Goal: Task Accomplishment & Management: Complete application form

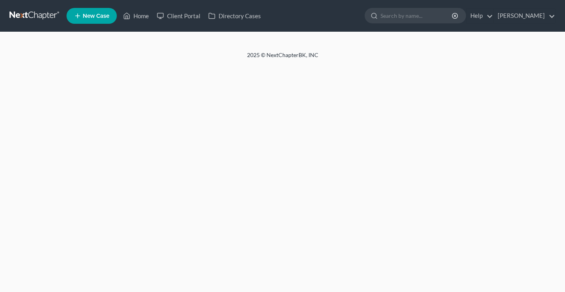
select select "0"
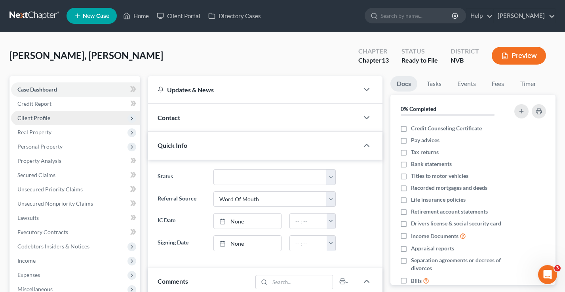
click at [46, 120] on span "Client Profile" at bounding box center [33, 117] width 33 height 7
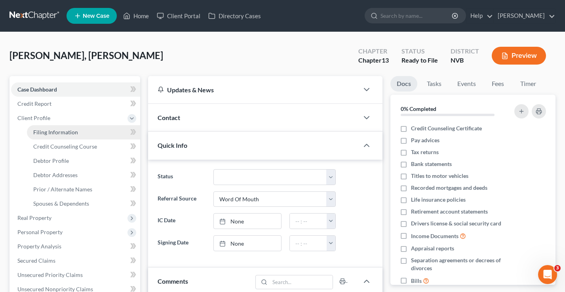
click at [51, 132] on span "Filing Information" at bounding box center [55, 132] width 45 height 7
select select "1"
select select "0"
select select "3"
select select "49"
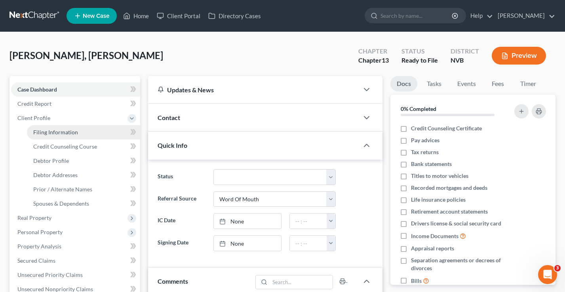
select select "0"
select select "31"
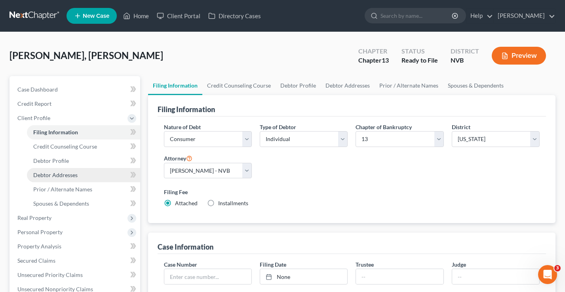
click at [61, 177] on span "Debtor Addresses" at bounding box center [55, 175] width 44 height 7
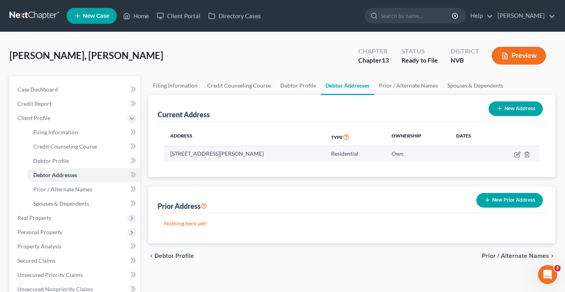
drag, startPoint x: 382, startPoint y: 153, endPoint x: 337, endPoint y: 153, distance: 44.4
click at [337, 153] on tr "[STREET_ADDRESS][PERSON_NAME] Residential Own" at bounding box center [352, 153] width 376 height 15
click at [325, 153] on td "[STREET_ADDRESS][PERSON_NAME]" at bounding box center [244, 153] width 161 height 15
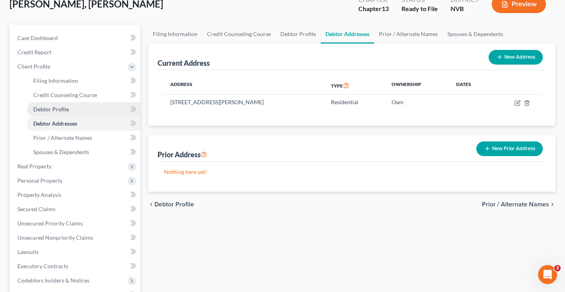
scroll to position [61, 0]
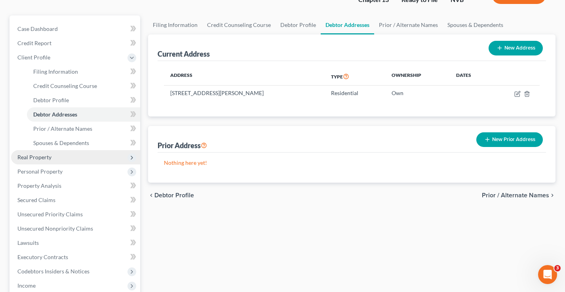
click at [48, 159] on span "Real Property" at bounding box center [34, 157] width 34 height 7
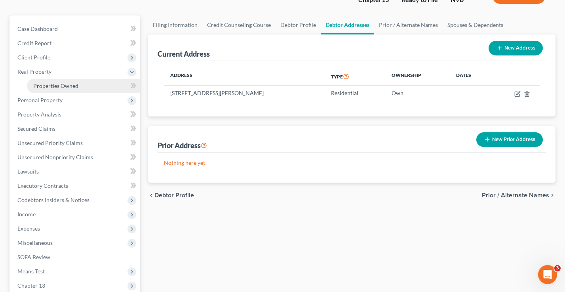
click at [64, 89] on span "Properties Owned" at bounding box center [55, 85] width 45 height 7
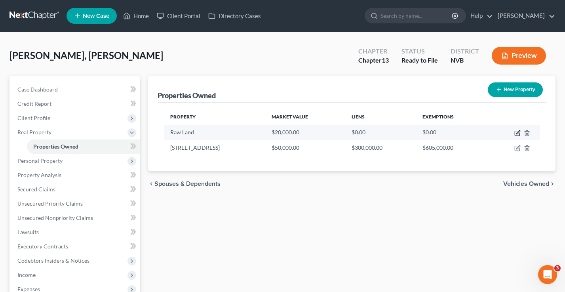
click at [517, 132] on icon "button" at bounding box center [518, 133] width 6 height 6
select select "31"
select select "0"
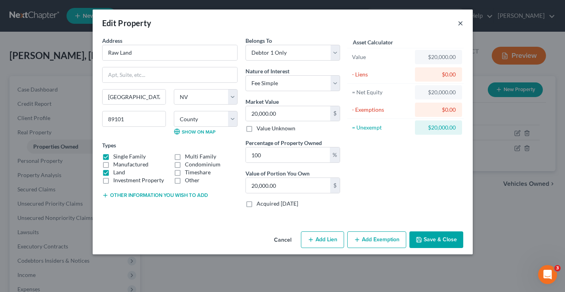
click at [461, 24] on button "×" at bounding box center [461, 23] width 6 height 10
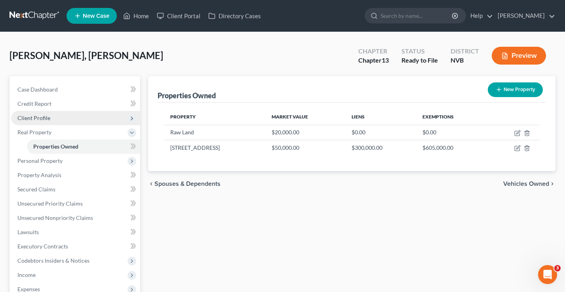
click at [50, 116] on span "Client Profile" at bounding box center [75, 118] width 129 height 14
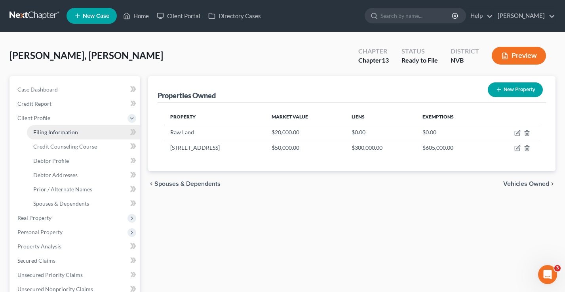
click at [53, 132] on span "Filing Information" at bounding box center [55, 132] width 45 height 7
select select "1"
select select "0"
select select "3"
select select "49"
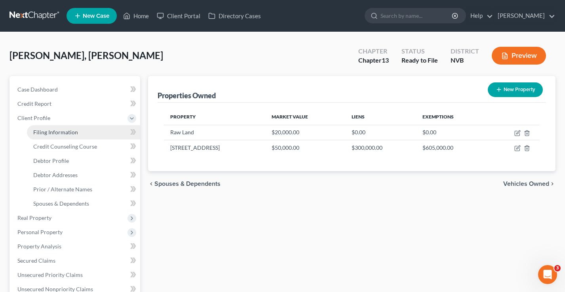
select select "0"
select select "31"
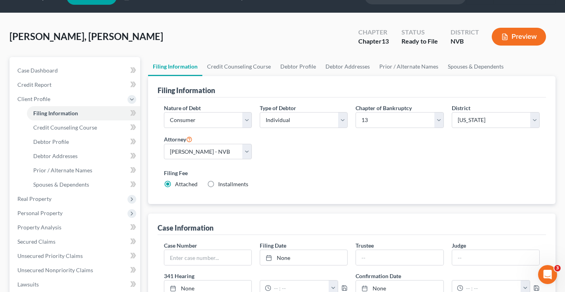
scroll to position [42, 0]
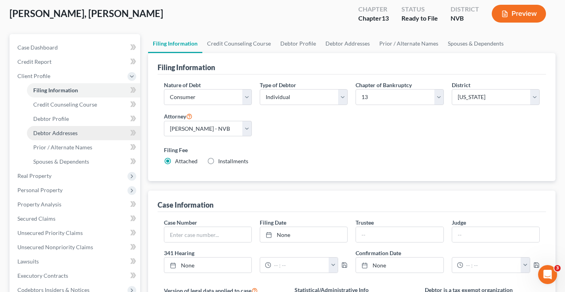
click at [66, 137] on link "Debtor Addresses" at bounding box center [83, 133] width 113 height 14
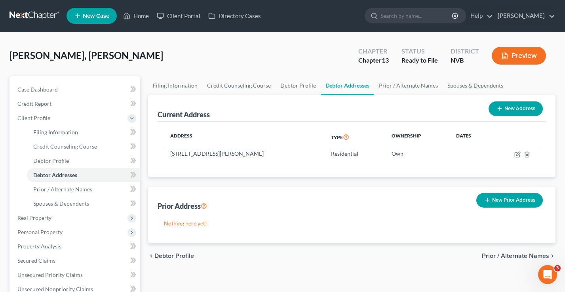
click at [526, 48] on button "Preview" at bounding box center [519, 56] width 54 height 18
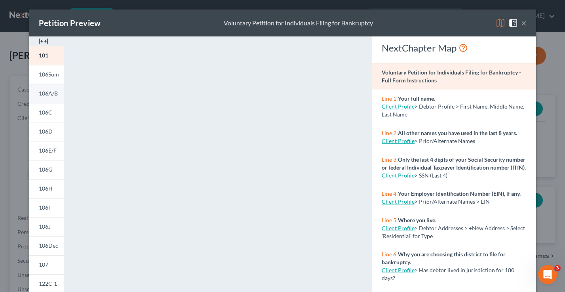
click at [55, 95] on span "106A/B" at bounding box center [48, 93] width 19 height 7
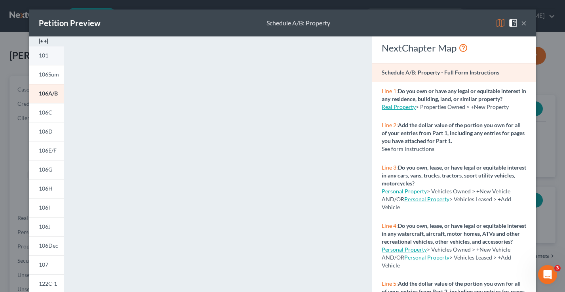
click at [47, 58] on span "101" at bounding box center [44, 55] width 10 height 7
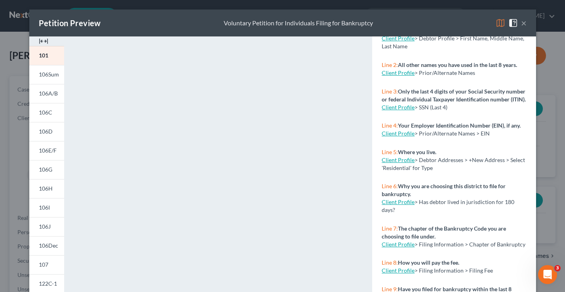
scroll to position [69, 0]
click at [543, 151] on div "Petition Preview Voluntary Petition for Individuals Filing for Bankruptcy × 101…" at bounding box center [282, 146] width 565 height 292
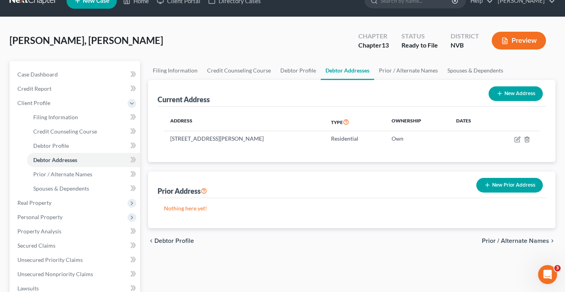
scroll to position [11, 0]
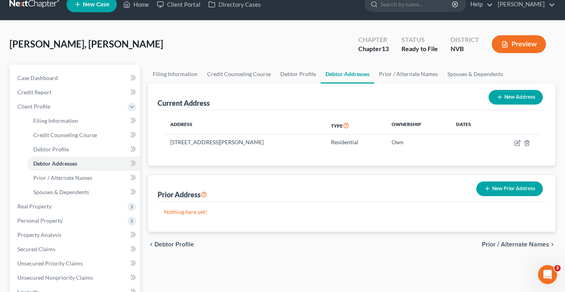
click at [515, 99] on button "New Address" at bounding box center [516, 97] width 54 height 15
select select "0"
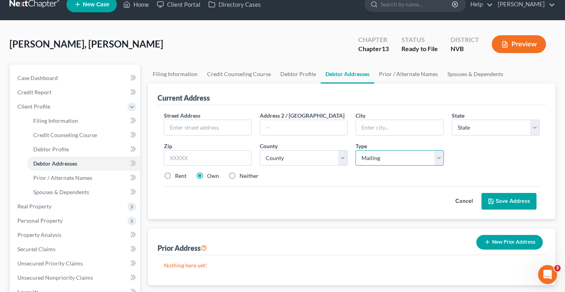
click at [373, 160] on select "Select Mailing Rental Business" at bounding box center [400, 158] width 88 height 16
click at [404, 158] on select "Select Mailing Rental Business" at bounding box center [400, 158] width 88 height 16
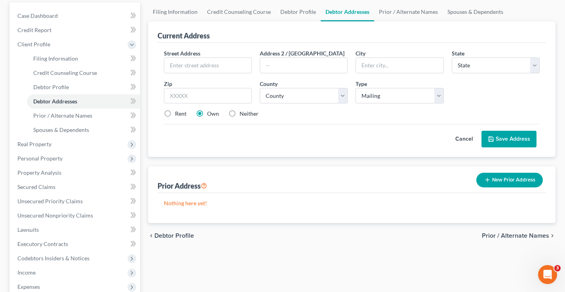
click at [463, 138] on button "Cancel" at bounding box center [464, 139] width 35 height 16
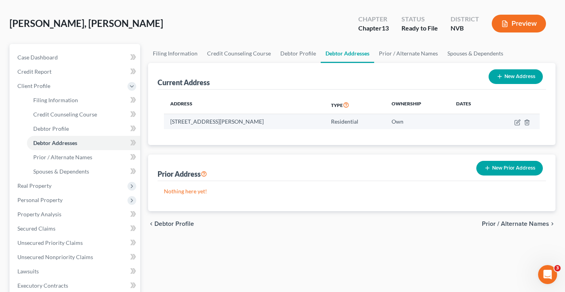
scroll to position [32, 0]
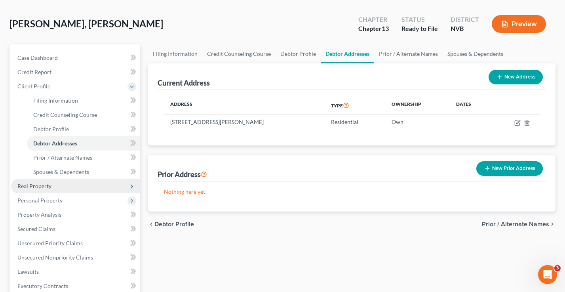
click at [54, 183] on span "Real Property" at bounding box center [75, 186] width 129 height 14
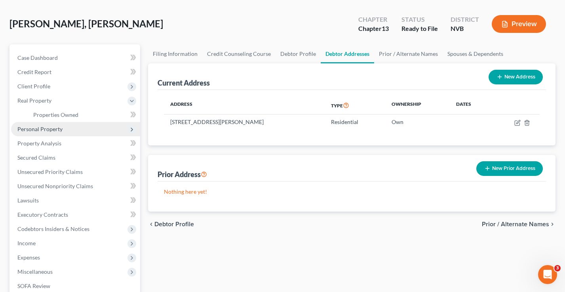
click at [48, 128] on span "Personal Property" at bounding box center [39, 129] width 45 height 7
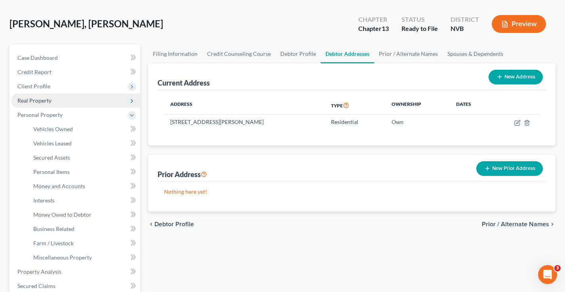
click at [53, 100] on span "Real Property" at bounding box center [75, 100] width 129 height 14
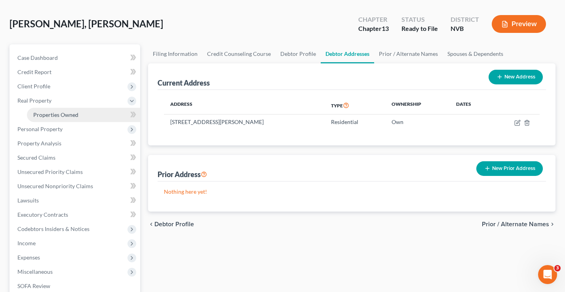
click at [59, 116] on span "Properties Owned" at bounding box center [55, 114] width 45 height 7
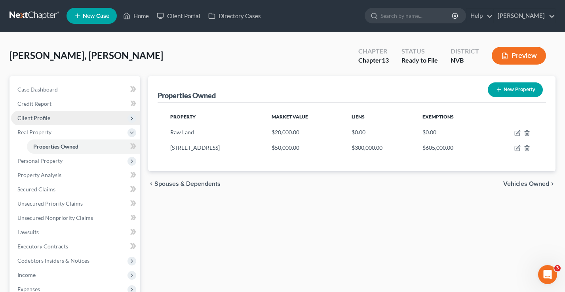
click at [23, 114] on span "Client Profile" at bounding box center [33, 117] width 33 height 7
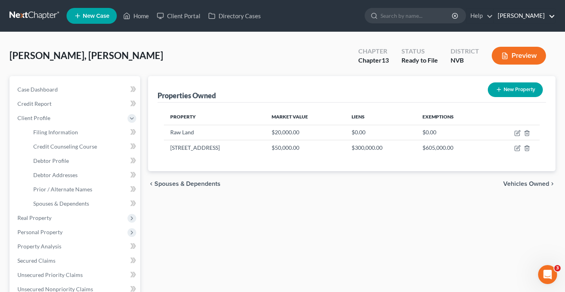
drag, startPoint x: 545, startPoint y: 18, endPoint x: 539, endPoint y: 17, distance: 5.7
click at [545, 18] on link "[PERSON_NAME]" at bounding box center [524, 16] width 61 height 14
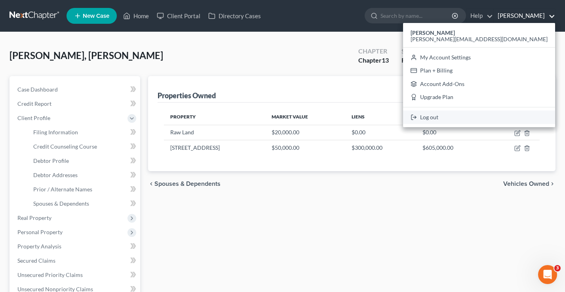
click at [511, 117] on link "Log out" at bounding box center [479, 117] width 152 height 13
